Goal: Transaction & Acquisition: Purchase product/service

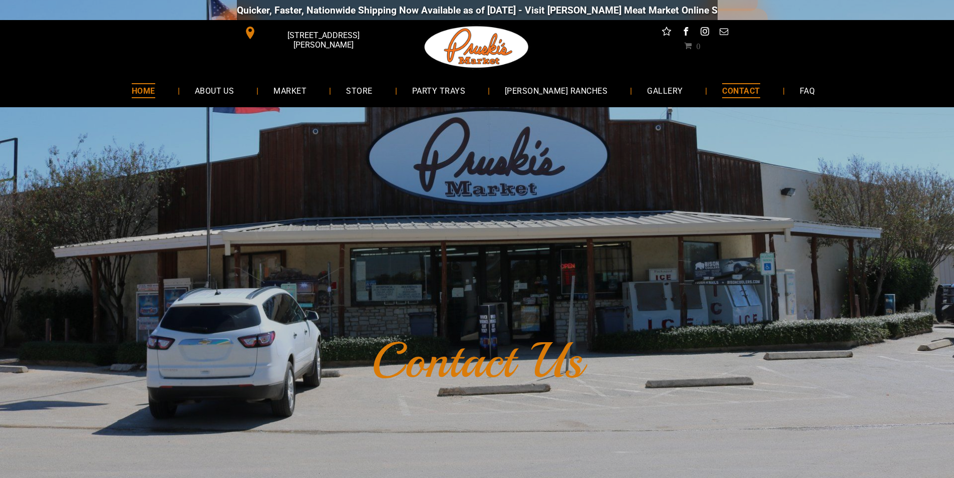
click at [144, 85] on link "HOME" at bounding box center [144, 90] width 54 height 27
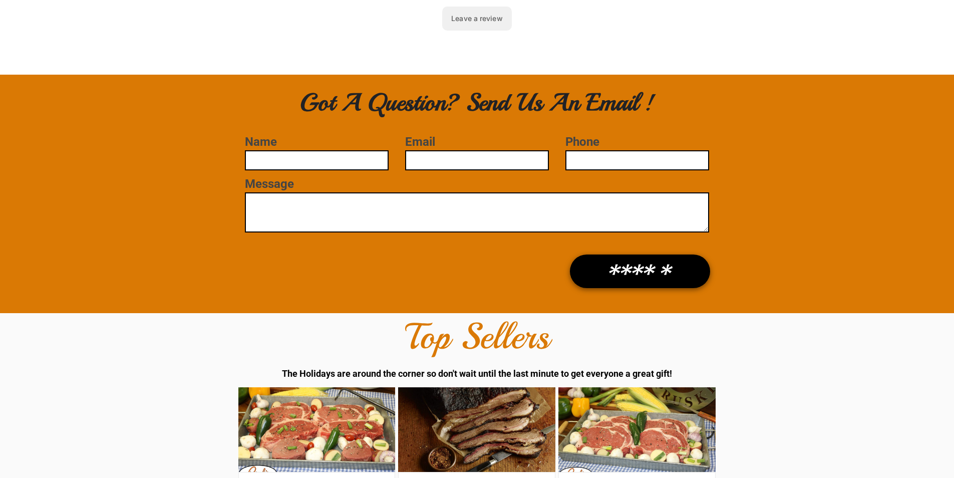
scroll to position [1402, 0]
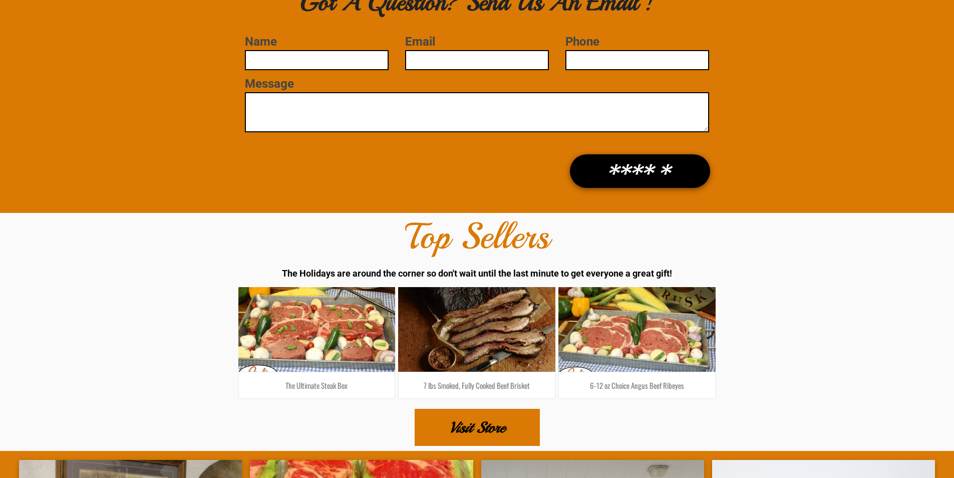
click at [480, 410] on span "Visit Store" at bounding box center [477, 427] width 56 height 35
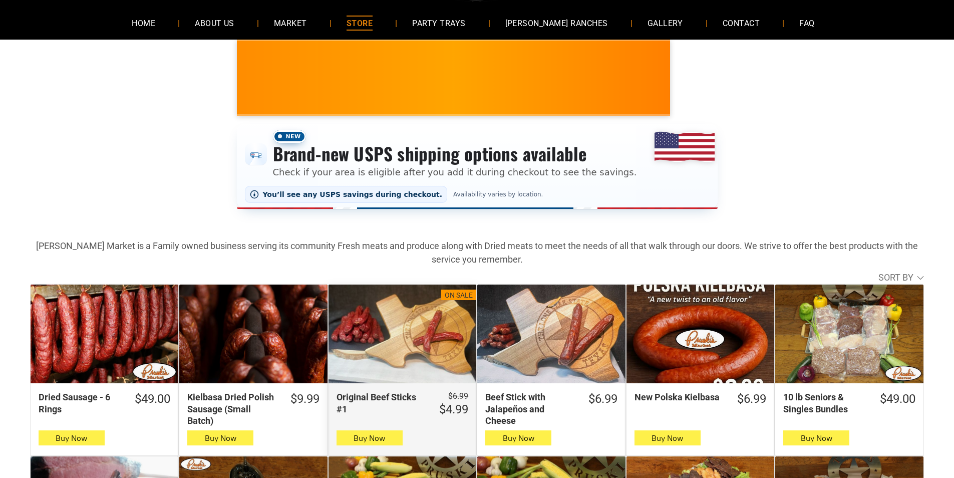
scroll to position [100, 0]
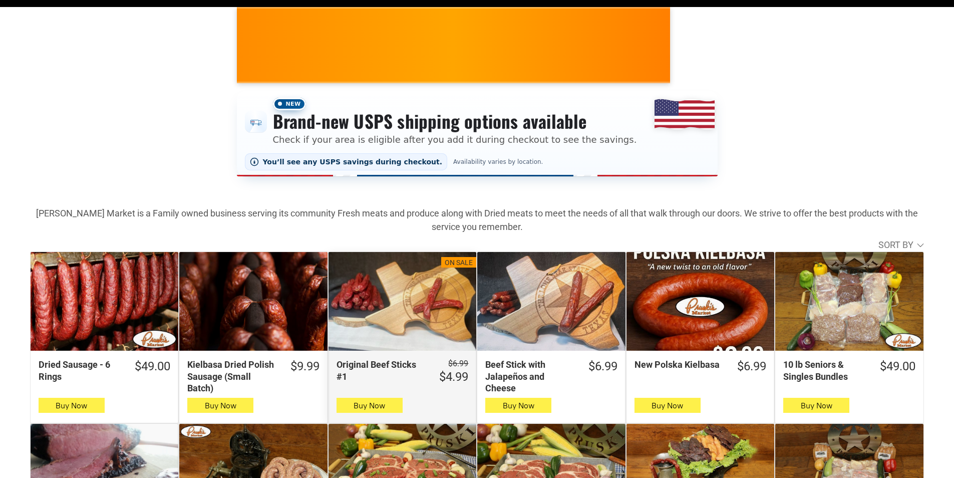
click at [470, 279] on div "Original Beef Sticks #1" at bounding box center [402, 301] width 148 height 99
